Goal: Information Seeking & Learning: Learn about a topic

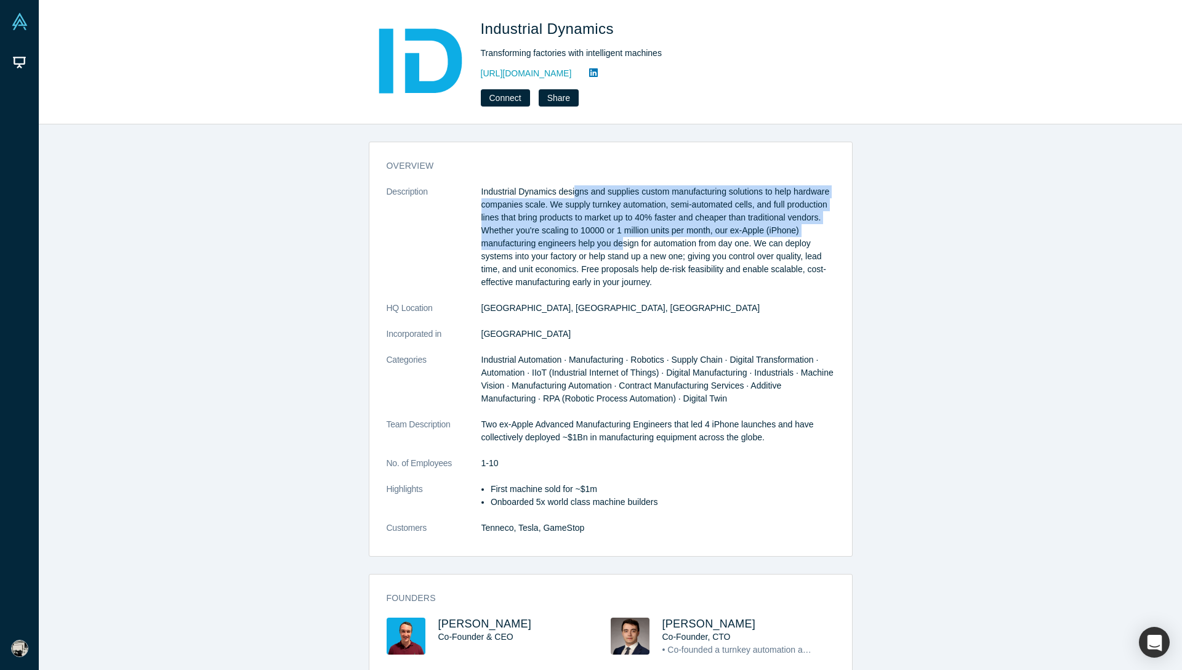
drag, startPoint x: 577, startPoint y: 186, endPoint x: 627, endPoint y: 259, distance: 88.3
click at [627, 253] on p "Industrial Dynamics designs and supplies custom manufacturing solutions to help…" at bounding box center [657, 236] width 353 height 103
click at [627, 259] on p "Industrial Dynamics designs and supplies custom manufacturing solutions to help…" at bounding box center [657, 236] width 353 height 103
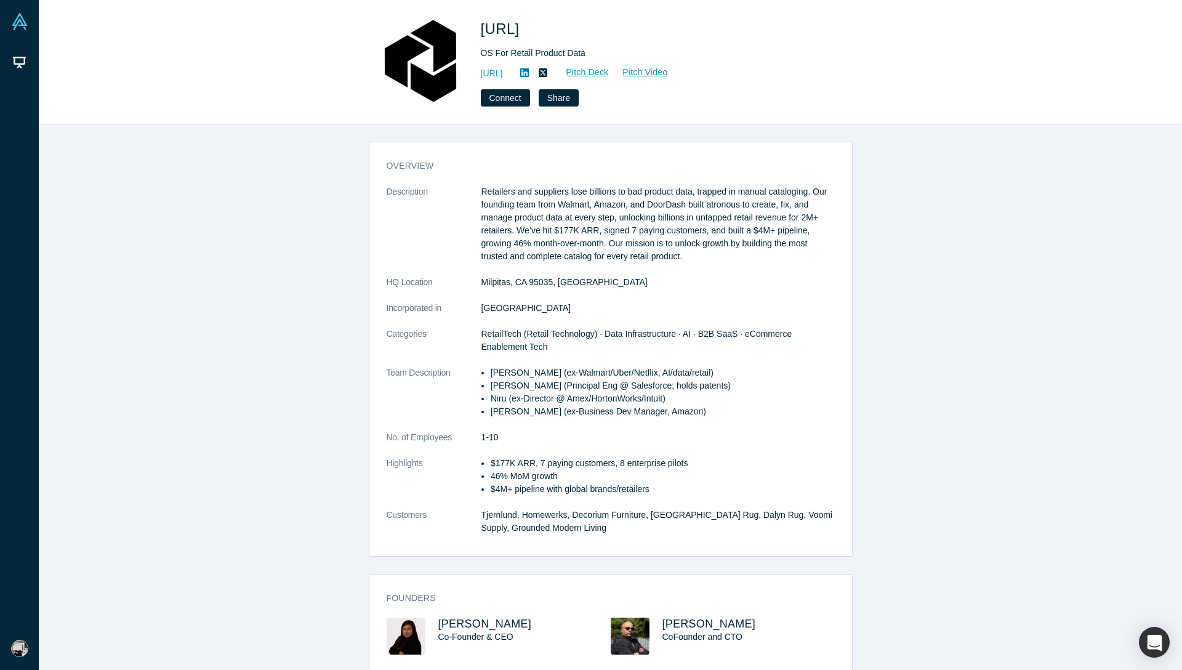
drag, startPoint x: 481, startPoint y: 336, endPoint x: 730, endPoint y: 418, distance: 262.6
click at [730, 418] on dl "Description Retailers and suppliers lose billions to bad product data, trapped …" at bounding box center [611, 366] width 448 height 362
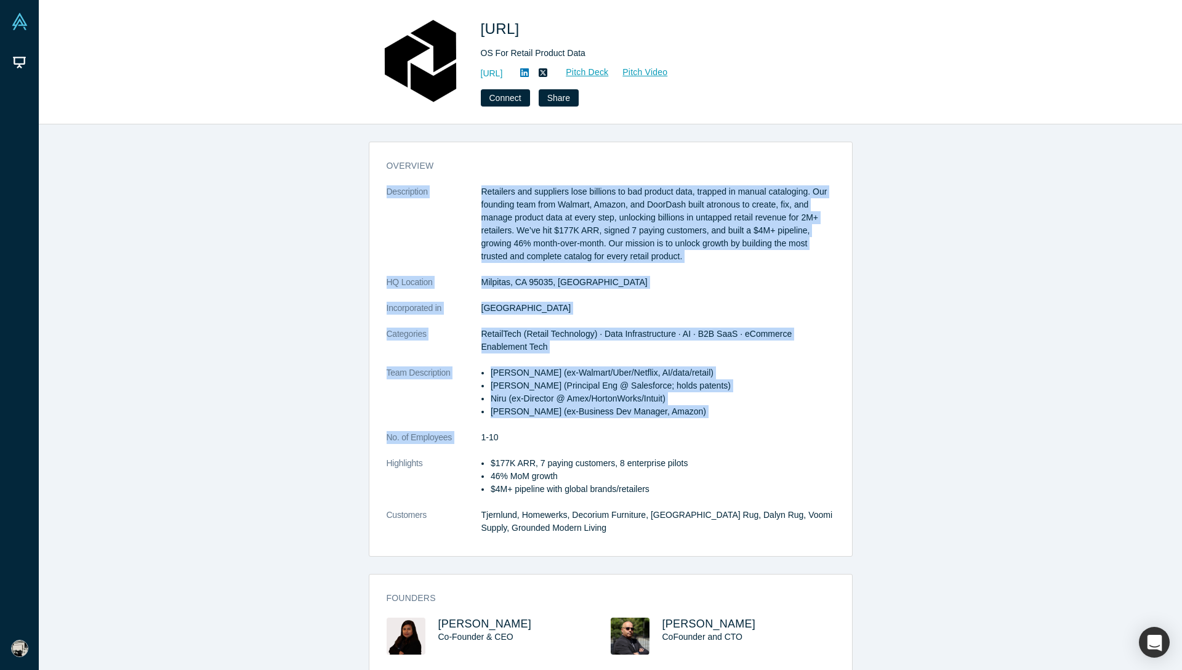
drag, startPoint x: 683, startPoint y: 429, endPoint x: 368, endPoint y: 186, distance: 397.8
click at [369, 186] on div "overview Description Retailers and suppliers lose billions to bad product data,…" at bounding box center [611, 349] width 484 height 415
click at [473, 212] on dt "Description" at bounding box center [434, 230] width 95 height 91
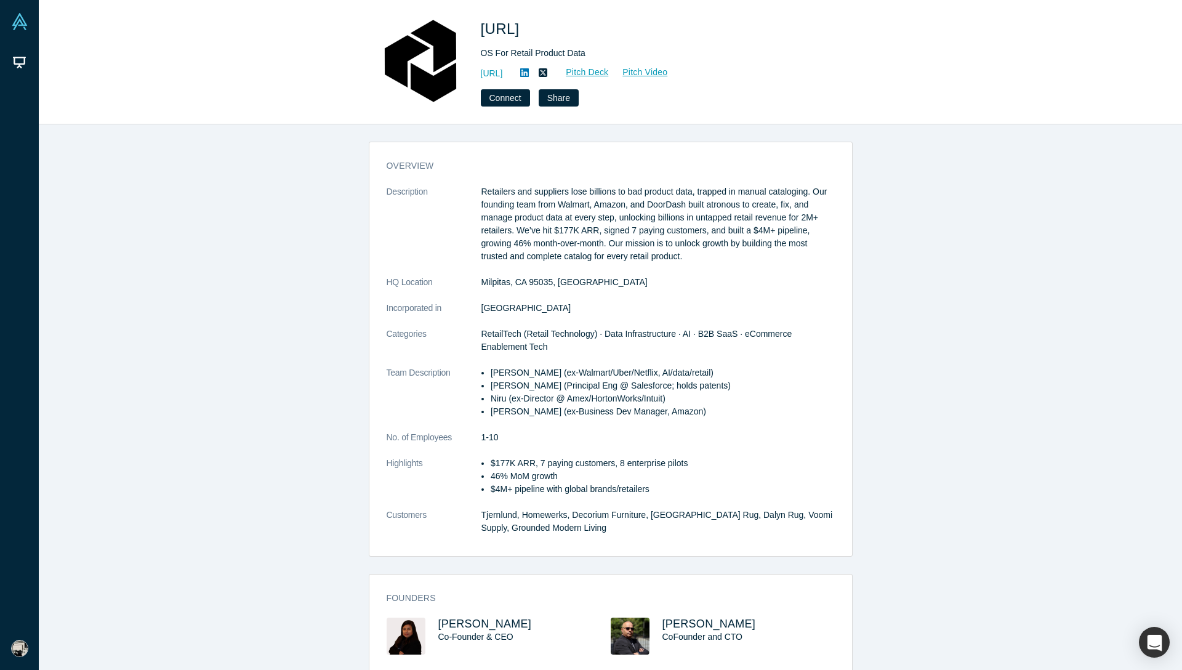
click at [443, 211] on dt "Description" at bounding box center [434, 230] width 95 height 91
click at [316, 131] on div "overview Description Retailers and suppliers lose billions to bad product data,…" at bounding box center [610, 396] width 1143 height 545
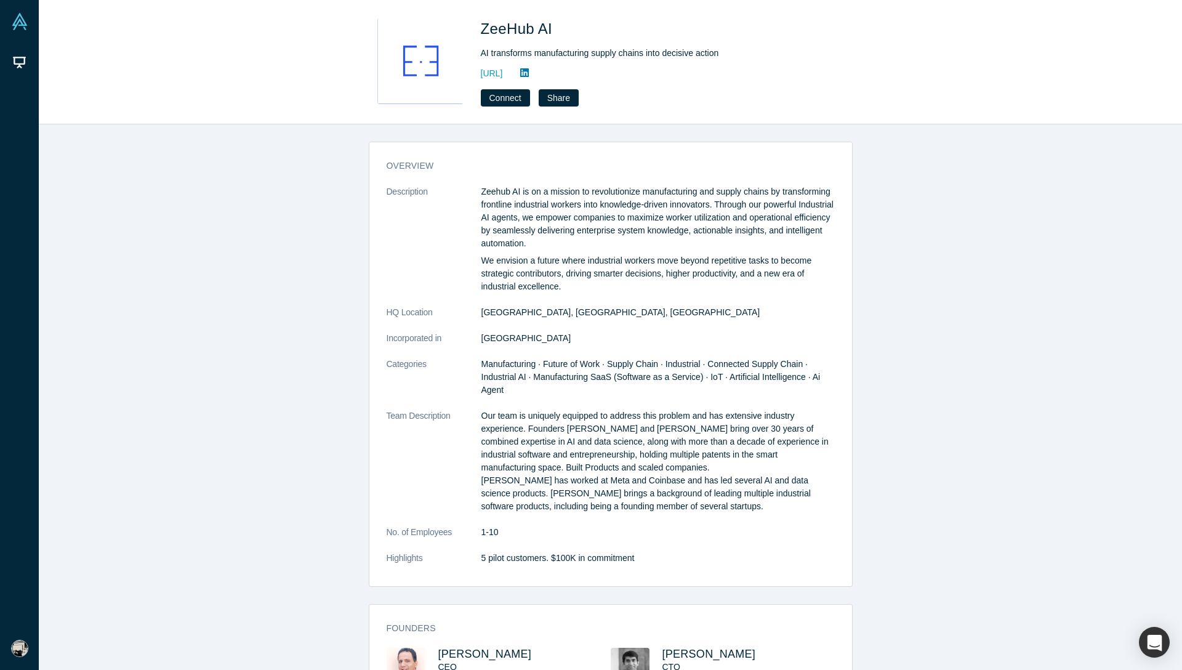
click at [529, 70] on icon at bounding box center [524, 72] width 9 height 9
click at [310, 479] on div "overview Description Zeehub AI is on a mission to revolutionize manufacturing a…" at bounding box center [610, 396] width 1143 height 545
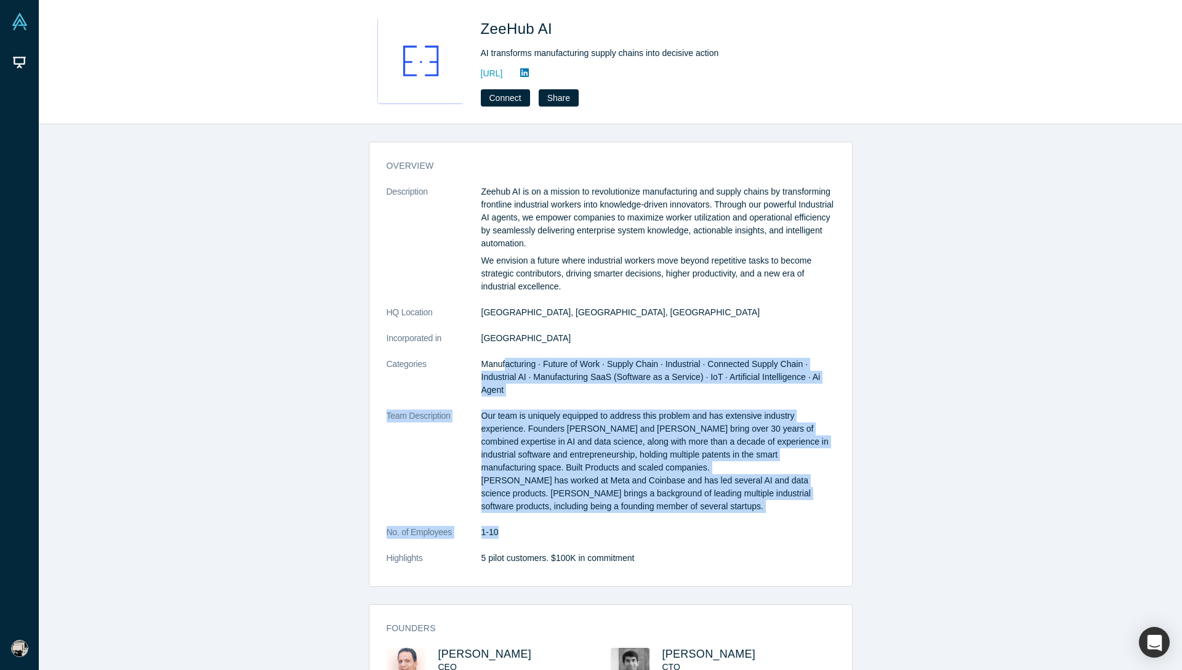
drag, startPoint x: 505, startPoint y: 360, endPoint x: 688, endPoint y: 539, distance: 255.6
click at [686, 538] on dl "Description Zeehub AI is on a mission to revolutionize manufacturing and supply…" at bounding box center [611, 381] width 448 height 392
click at [688, 539] on dl "Description Zeehub AI is on a mission to revolutionize manufacturing and supply…" at bounding box center [611, 381] width 448 height 392
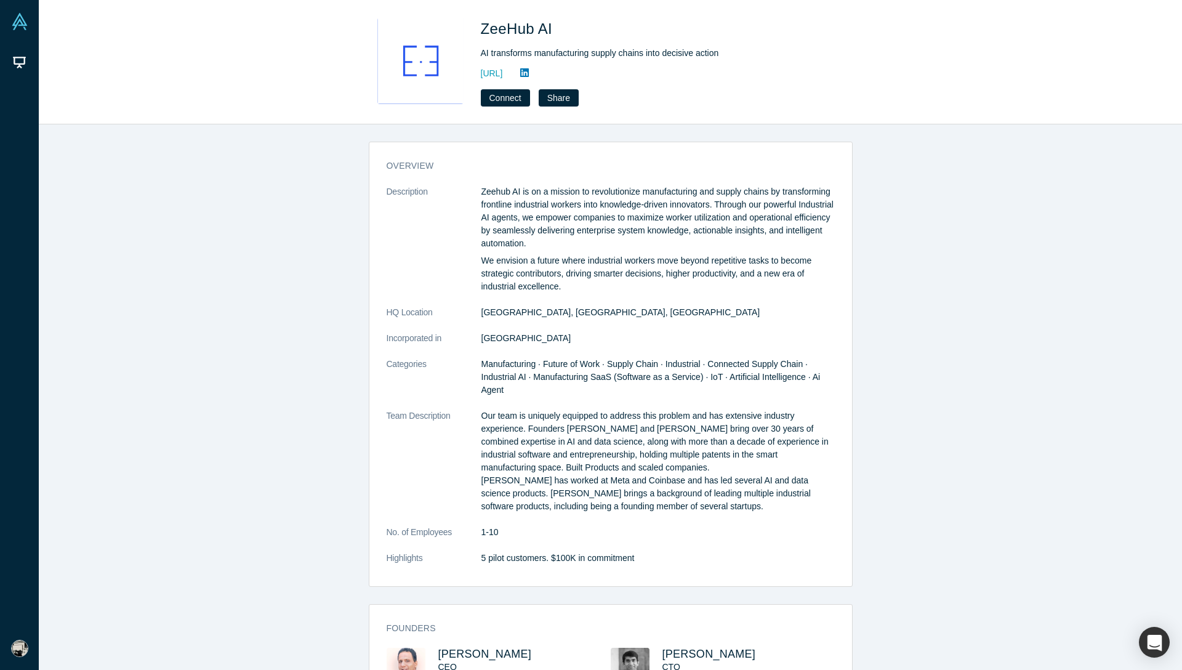
click at [666, 422] on p "Our team is uniquely equipped to address this problem and has extensive industr…" at bounding box center [657, 460] width 353 height 103
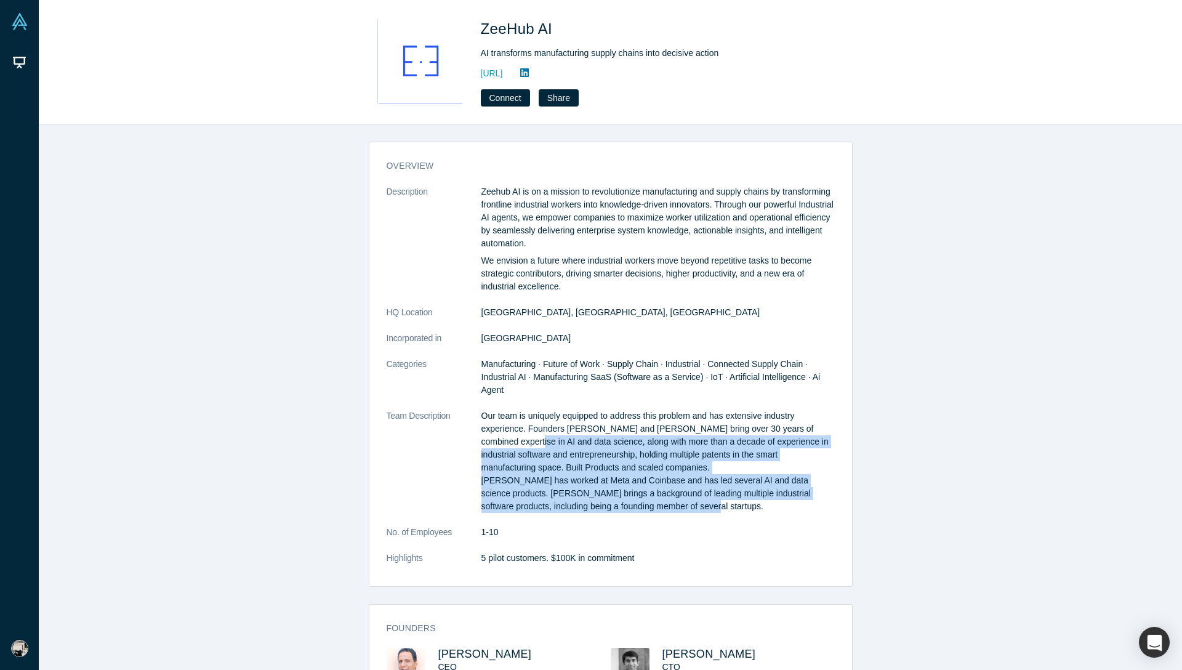
drag, startPoint x: 493, startPoint y: 437, endPoint x: 728, endPoint y: 517, distance: 247.7
click at [728, 517] on dl "Description Zeehub AI is on a mission to revolutionize manufacturing and supply…" at bounding box center [611, 381] width 448 height 392
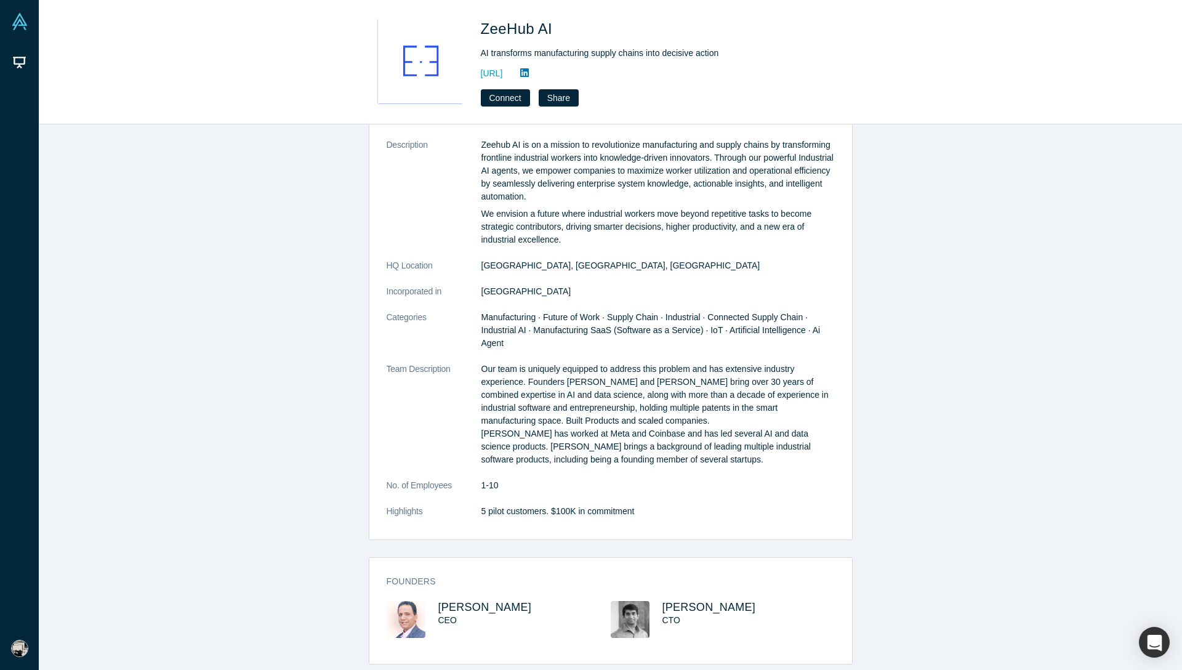
scroll to position [46, 0]
click at [471, 499] on dt "No. of Employees" at bounding box center [434, 493] width 95 height 26
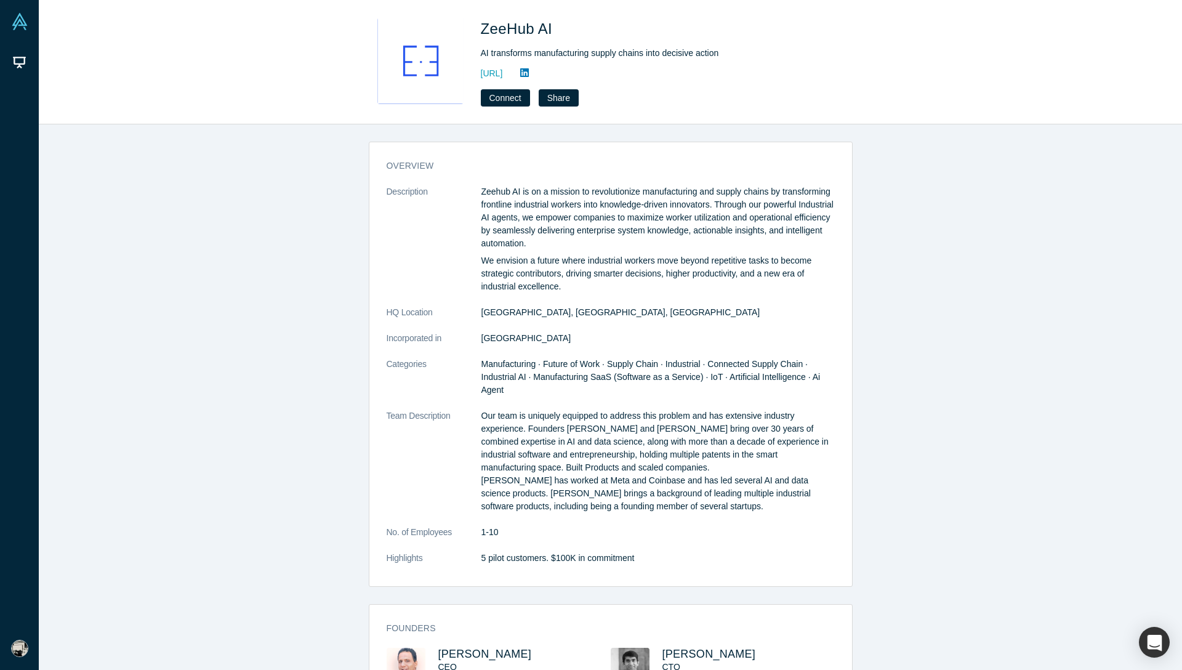
scroll to position [2, 0]
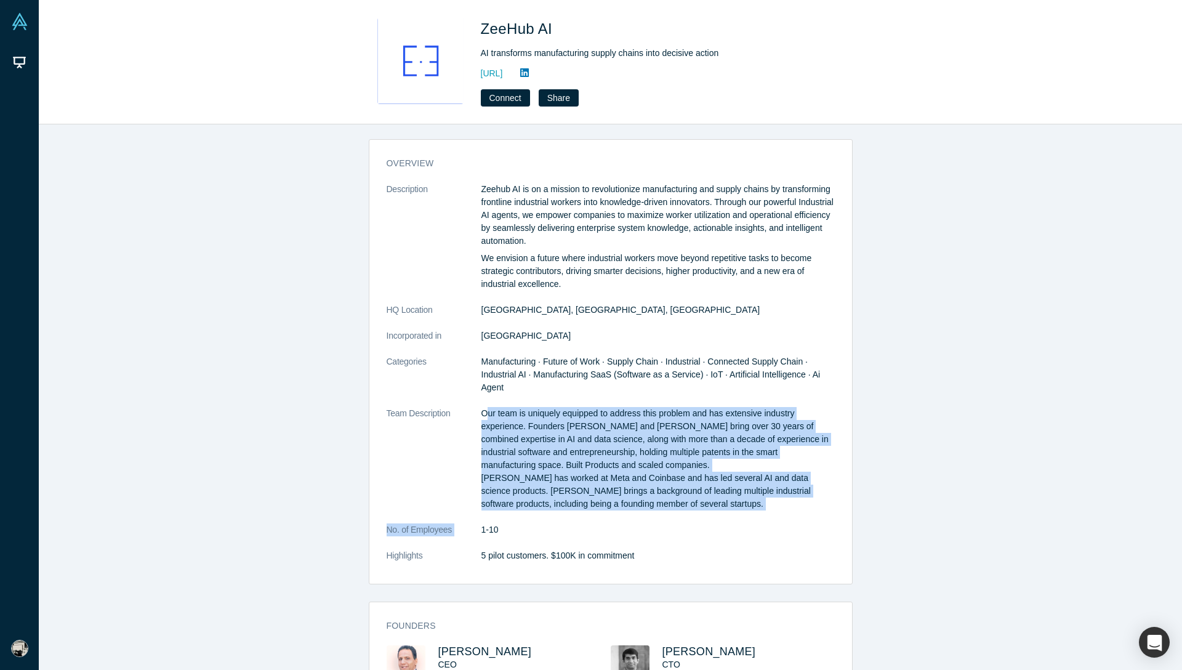
drag, startPoint x: 485, startPoint y: 413, endPoint x: 711, endPoint y: 521, distance: 251.1
click at [711, 521] on dl "Description Zeehub AI is on a mission to revolutionize manufacturing and supply…" at bounding box center [611, 379] width 448 height 392
drag, startPoint x: 728, startPoint y: 514, endPoint x: 459, endPoint y: 409, distance: 288.9
click at [458, 408] on dl "Description Zeehub AI is on a mission to revolutionize manufacturing and supply…" at bounding box center [611, 379] width 448 height 392
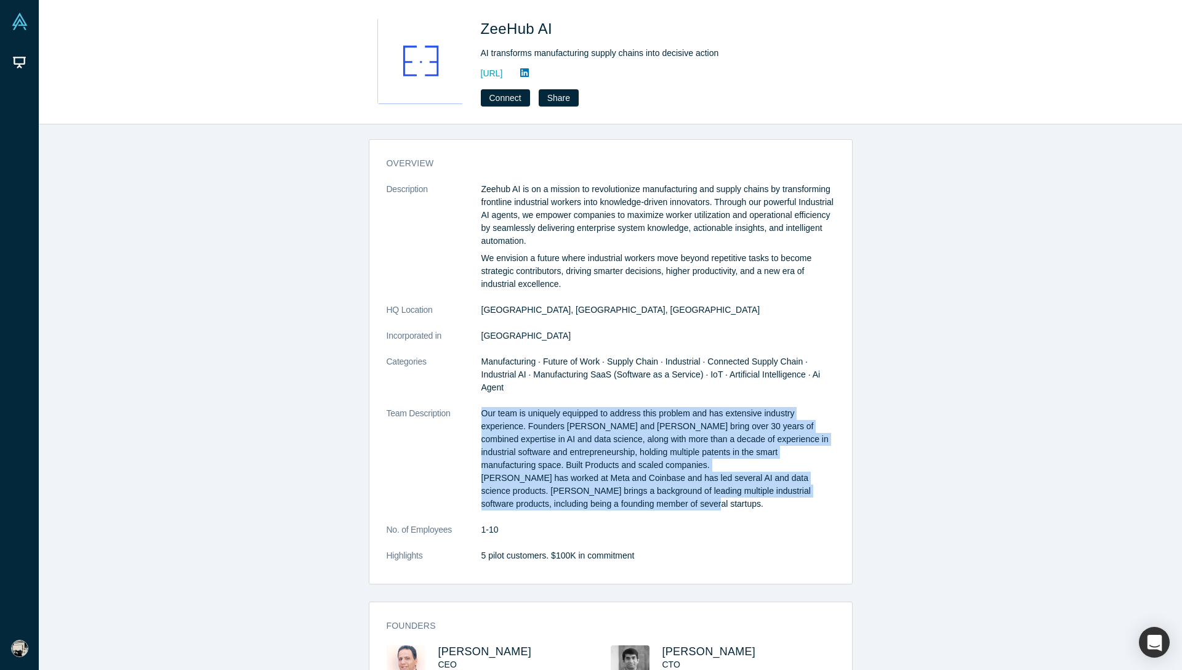
click at [685, 527] on dd "1-10" at bounding box center [657, 529] width 353 height 13
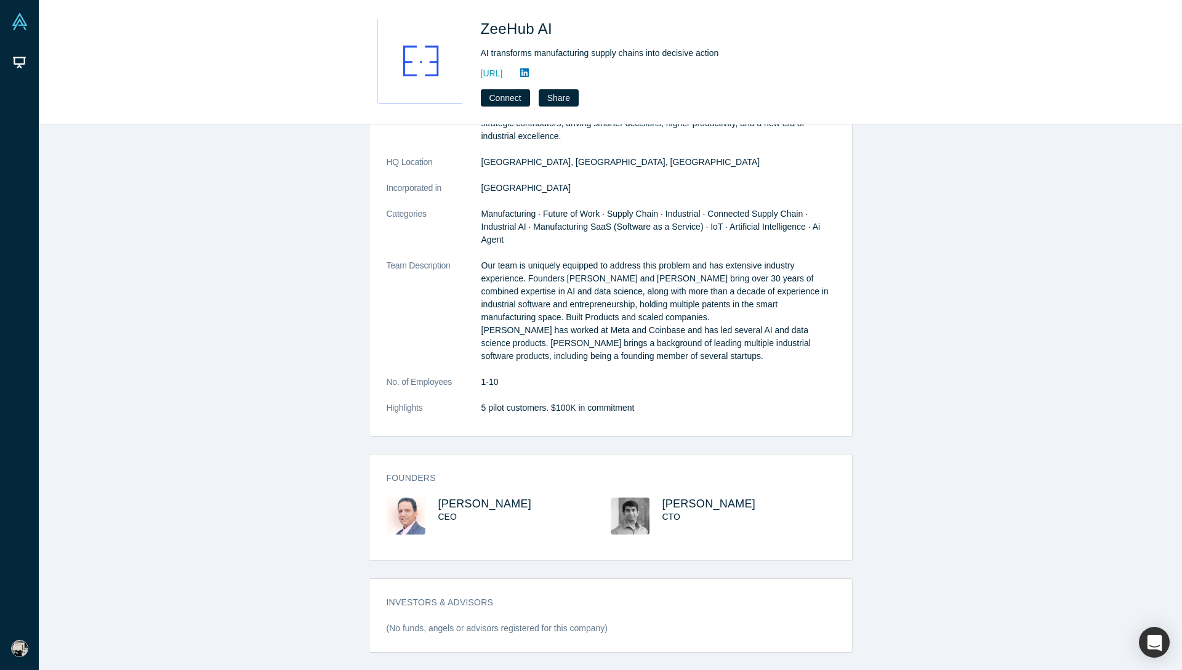
scroll to position [0, 0]
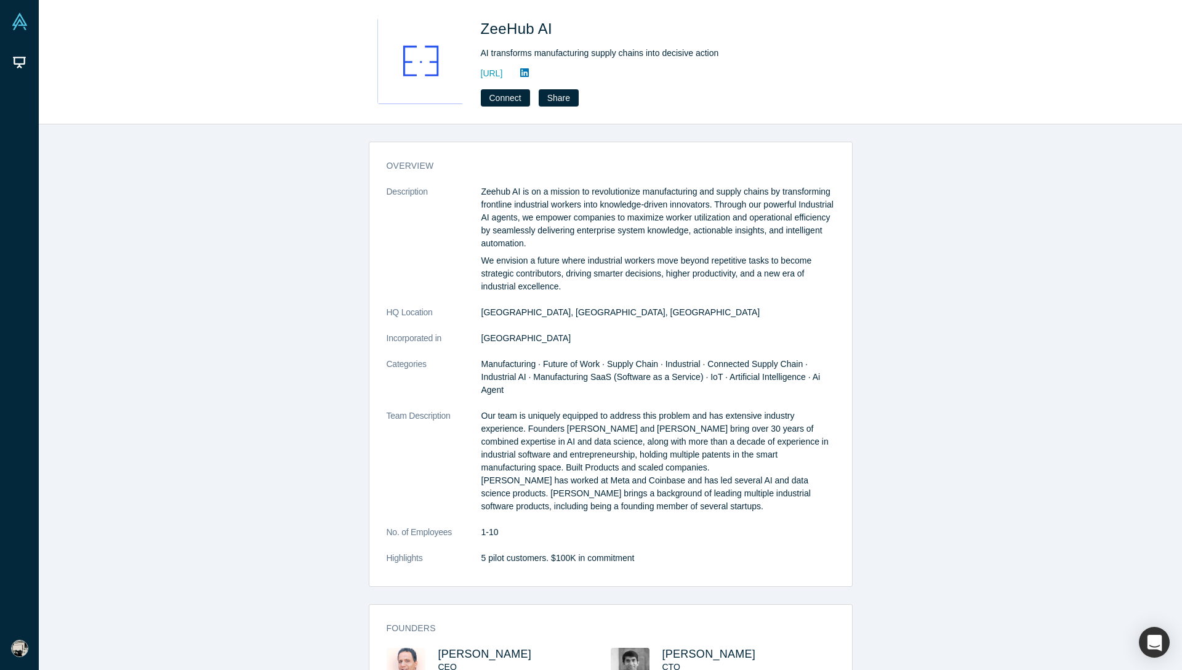
click at [566, 326] on dl "Description Zeehub AI is on a mission to revolutionize manufacturing and supply…" at bounding box center [611, 381] width 448 height 392
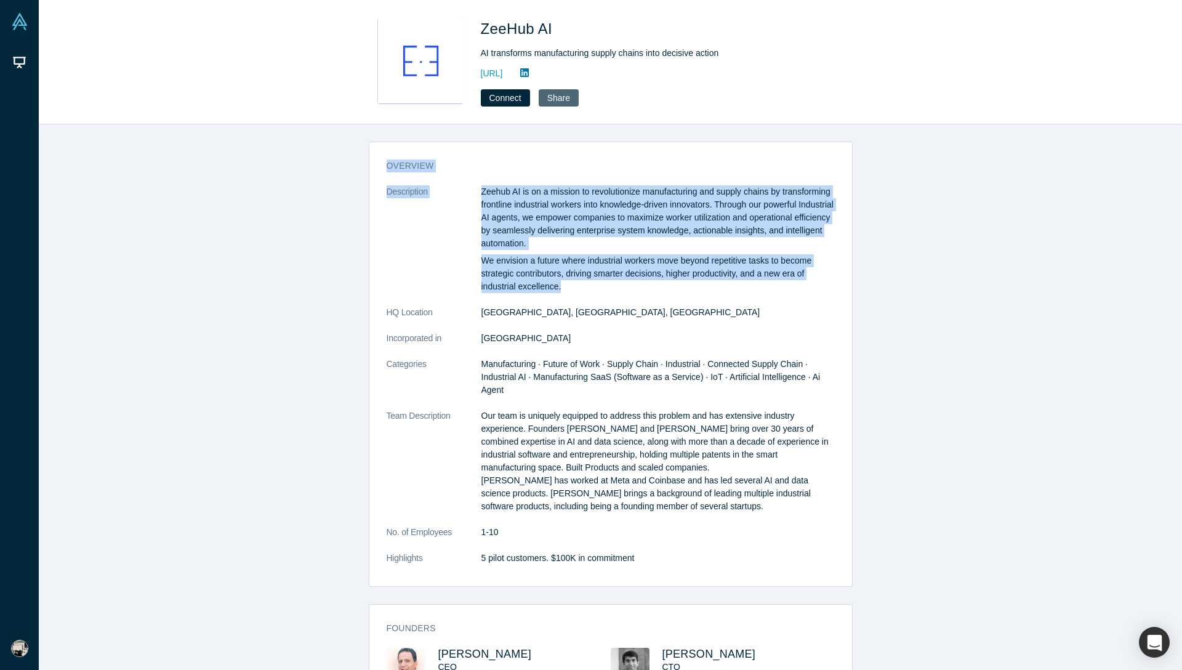
drag, startPoint x: 570, startPoint y: 287, endPoint x: 571, endPoint y: 99, distance: 188.4
click at [572, 99] on div "ZeeHub AI AI transforms manufacturing supply chains into decisive action [URL] …" at bounding box center [610, 335] width 1143 height 670
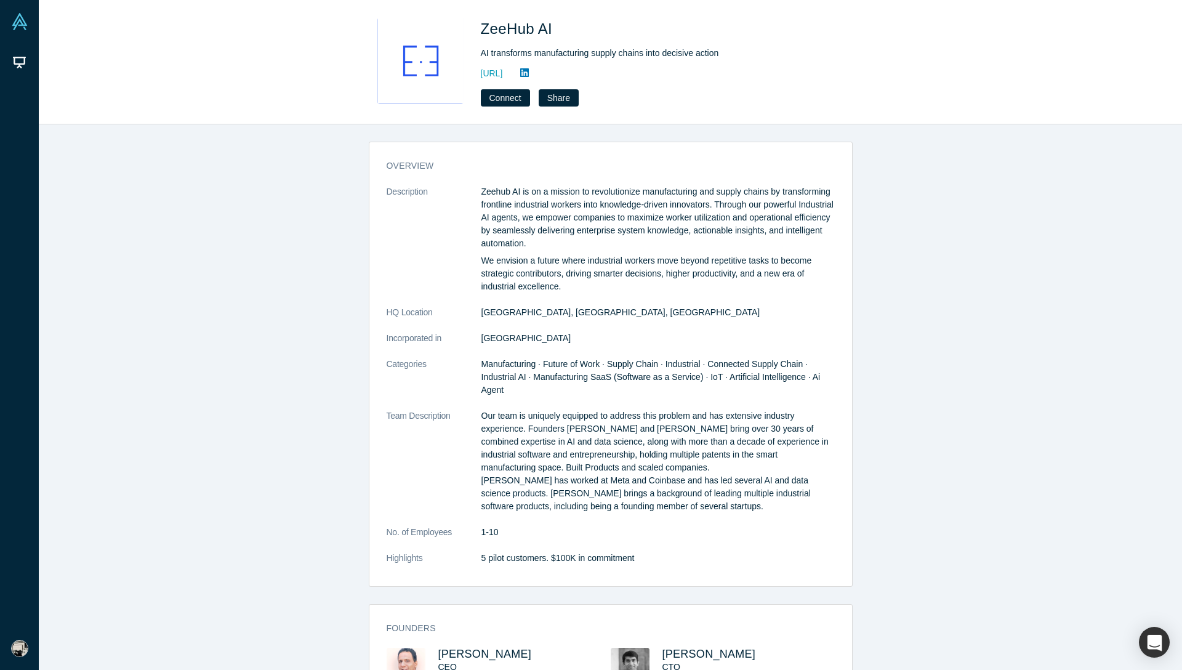
click at [604, 334] on dd "[GEOGRAPHIC_DATA]" at bounding box center [657, 338] width 353 height 13
